Goal: Information Seeking & Learning: Learn about a topic

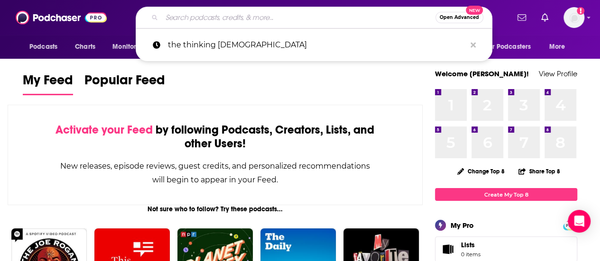
click at [266, 10] on input "Search podcasts, credits, & more..." at bounding box center [299, 17] width 274 height 15
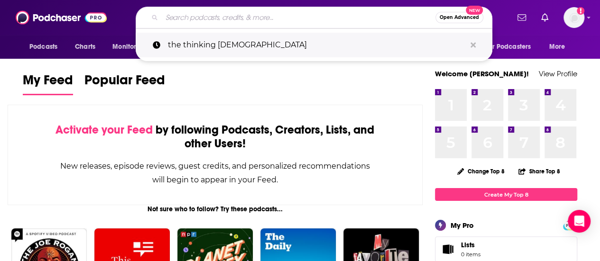
click at [253, 50] on p "the thinking [DEMOGRAPHIC_DATA]" at bounding box center [317, 45] width 298 height 25
type input "the thinking [DEMOGRAPHIC_DATA]"
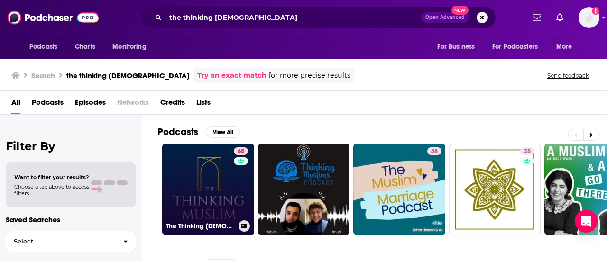
click at [220, 172] on link "68 The Thinking [DEMOGRAPHIC_DATA]" at bounding box center [208, 190] width 92 height 92
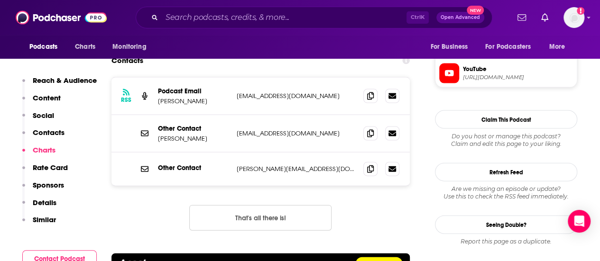
scroll to position [901, 0]
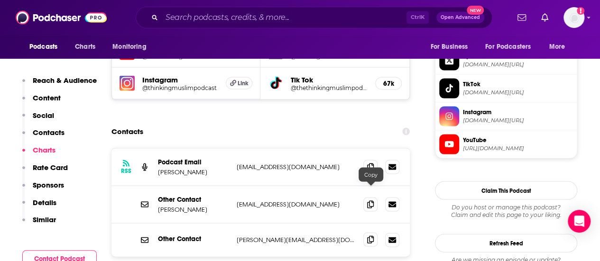
click at [372, 236] on icon at bounding box center [370, 240] width 7 height 8
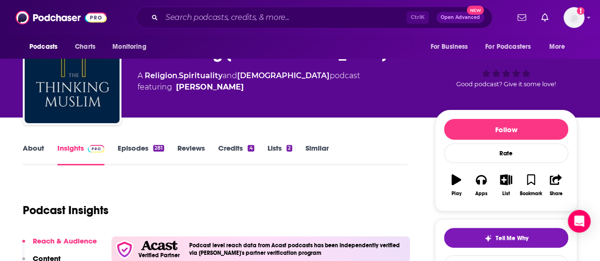
scroll to position [0, 0]
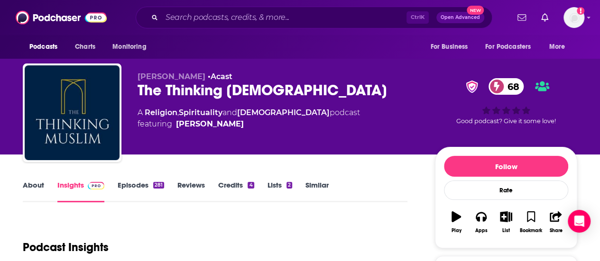
click at [156, 181] on link "Episodes 281" at bounding box center [141, 192] width 46 height 22
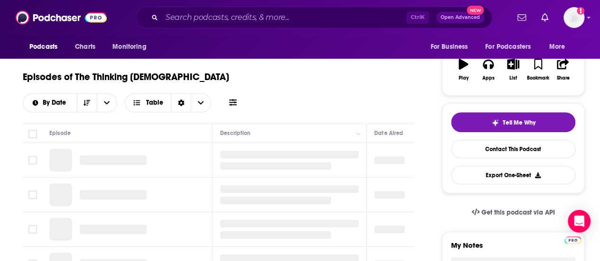
scroll to position [142, 0]
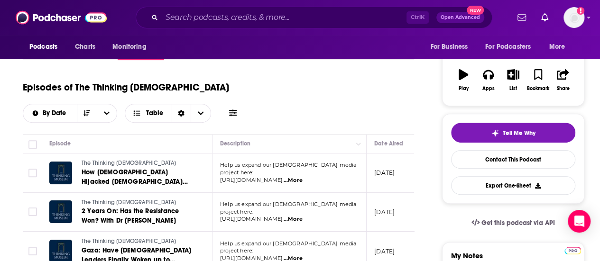
click at [303, 177] on span "...More" at bounding box center [293, 181] width 19 height 8
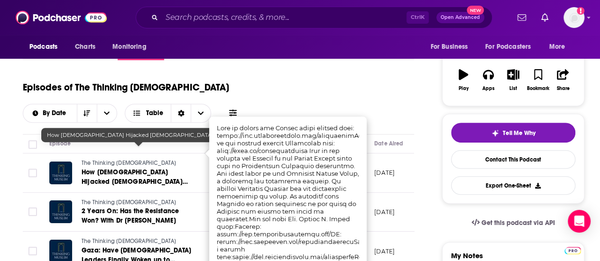
click at [120, 168] on link "How [DEMOGRAPHIC_DATA] Hijacked [DEMOGRAPHIC_DATA] with Reverend [PERSON_NAME] …" at bounding box center [139, 177] width 114 height 19
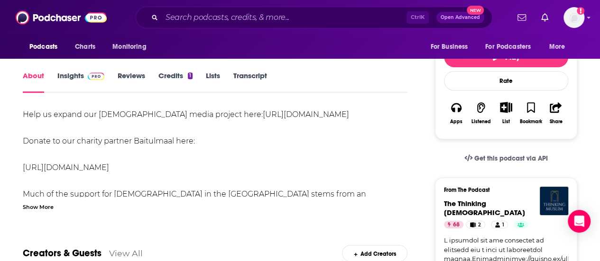
scroll to position [142, 0]
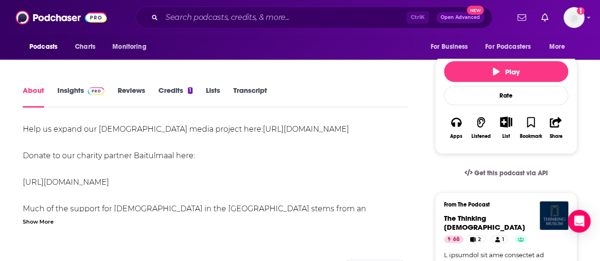
click at [45, 217] on div "Show More" at bounding box center [38, 221] width 31 height 9
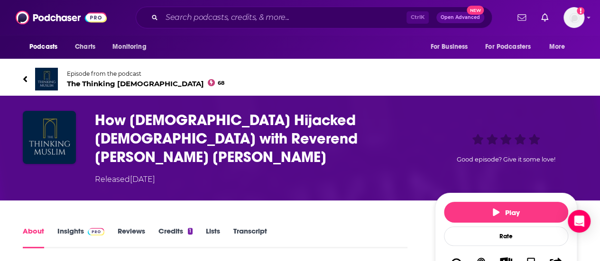
scroll to position [0, 0]
